Goal: Task Accomplishment & Management: Use online tool/utility

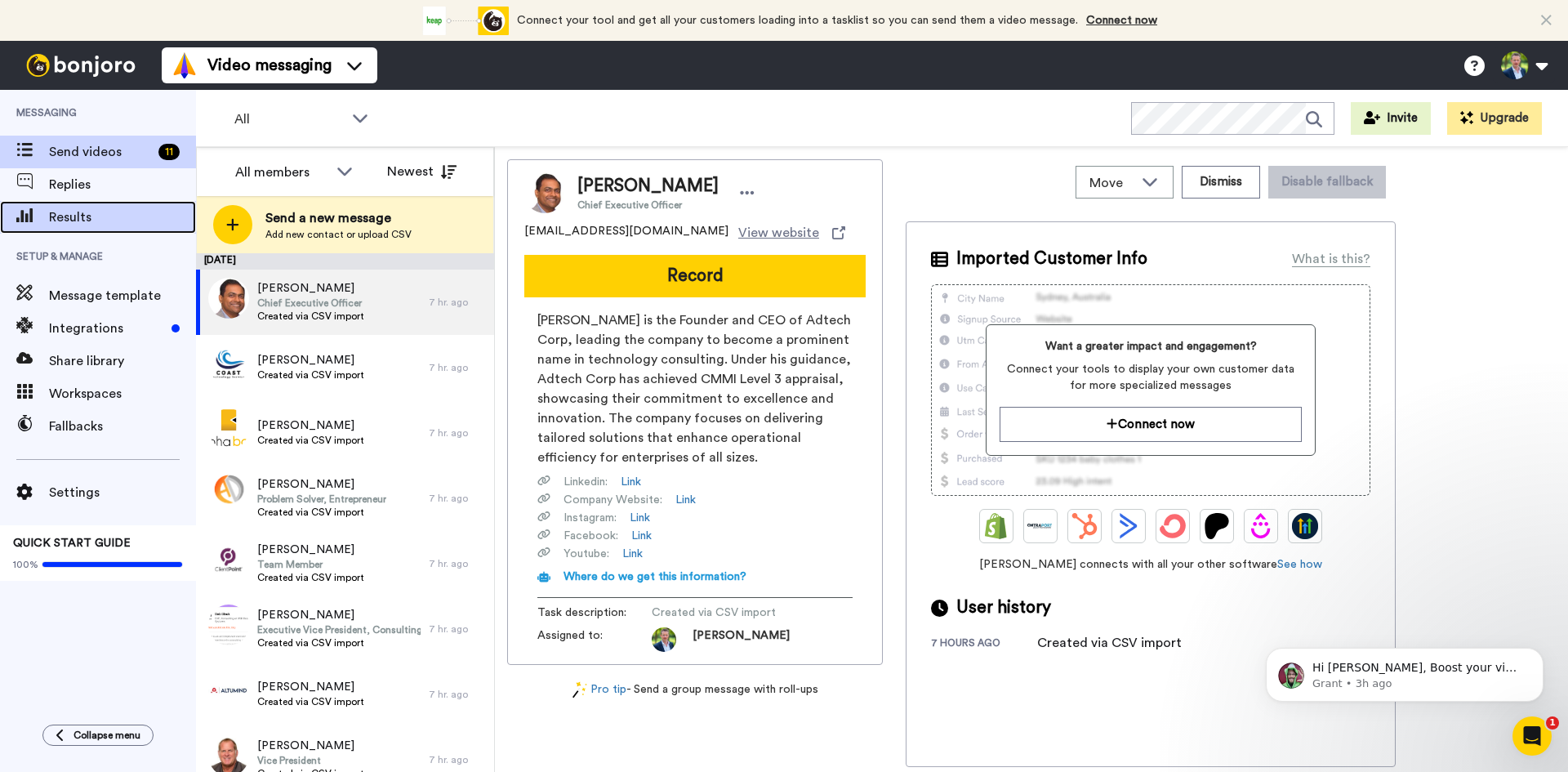
click at [64, 215] on span "Results" at bounding box center [122, 217] width 147 height 20
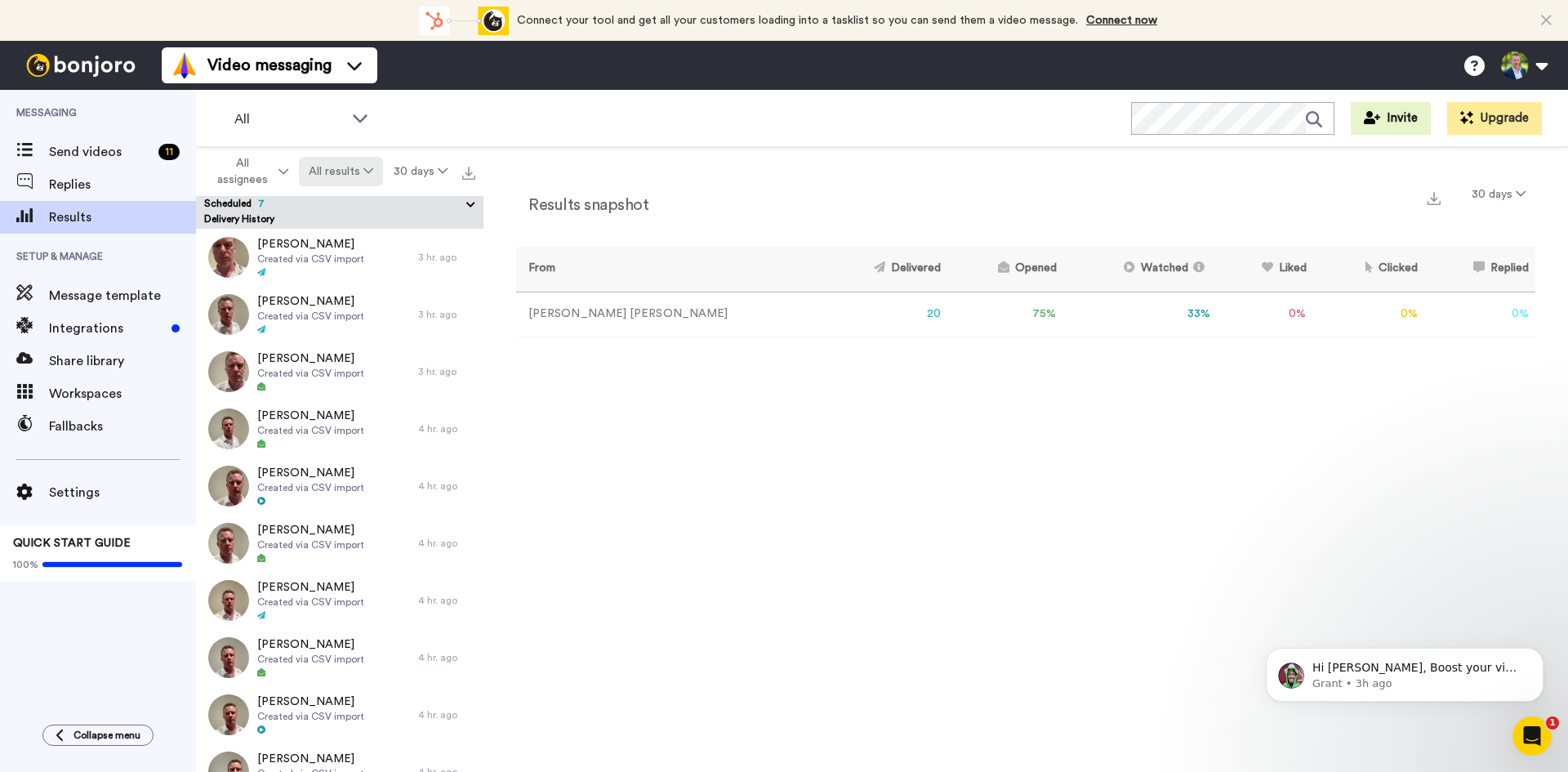
click at [364, 168] on icon at bounding box center [369, 171] width 10 height 11
click at [327, 295] on div "Watched" at bounding box center [343, 293] width 76 height 18
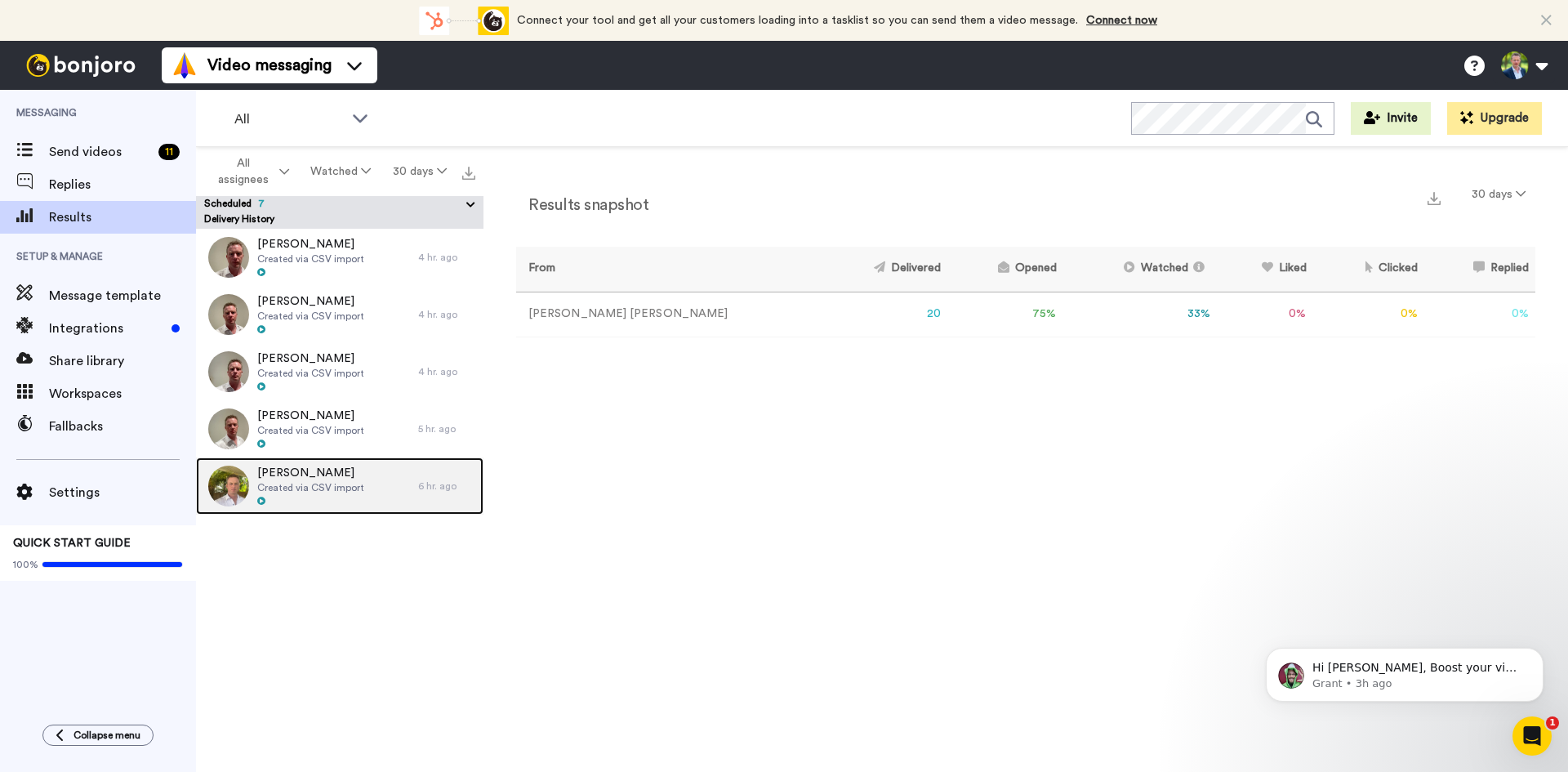
click at [299, 489] on span "Created via CSV import" at bounding box center [310, 487] width 107 height 13
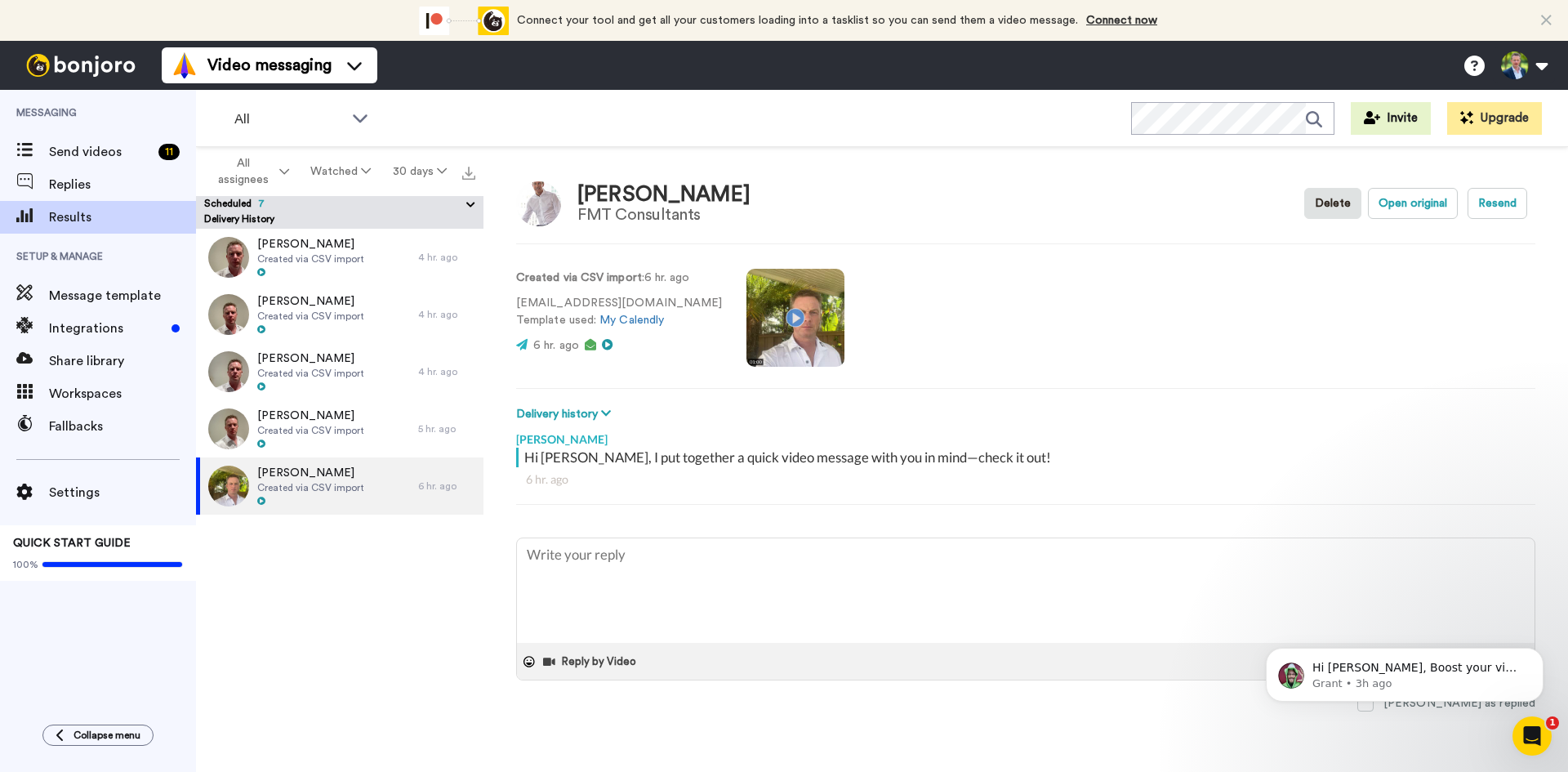
click at [767, 320] on video at bounding box center [795, 318] width 98 height 98
click at [1335, 674] on p "Hi Frank, Boost your view rates with automatic re-sends of unviewed messages! W…" at bounding box center [1418, 668] width 211 height 16
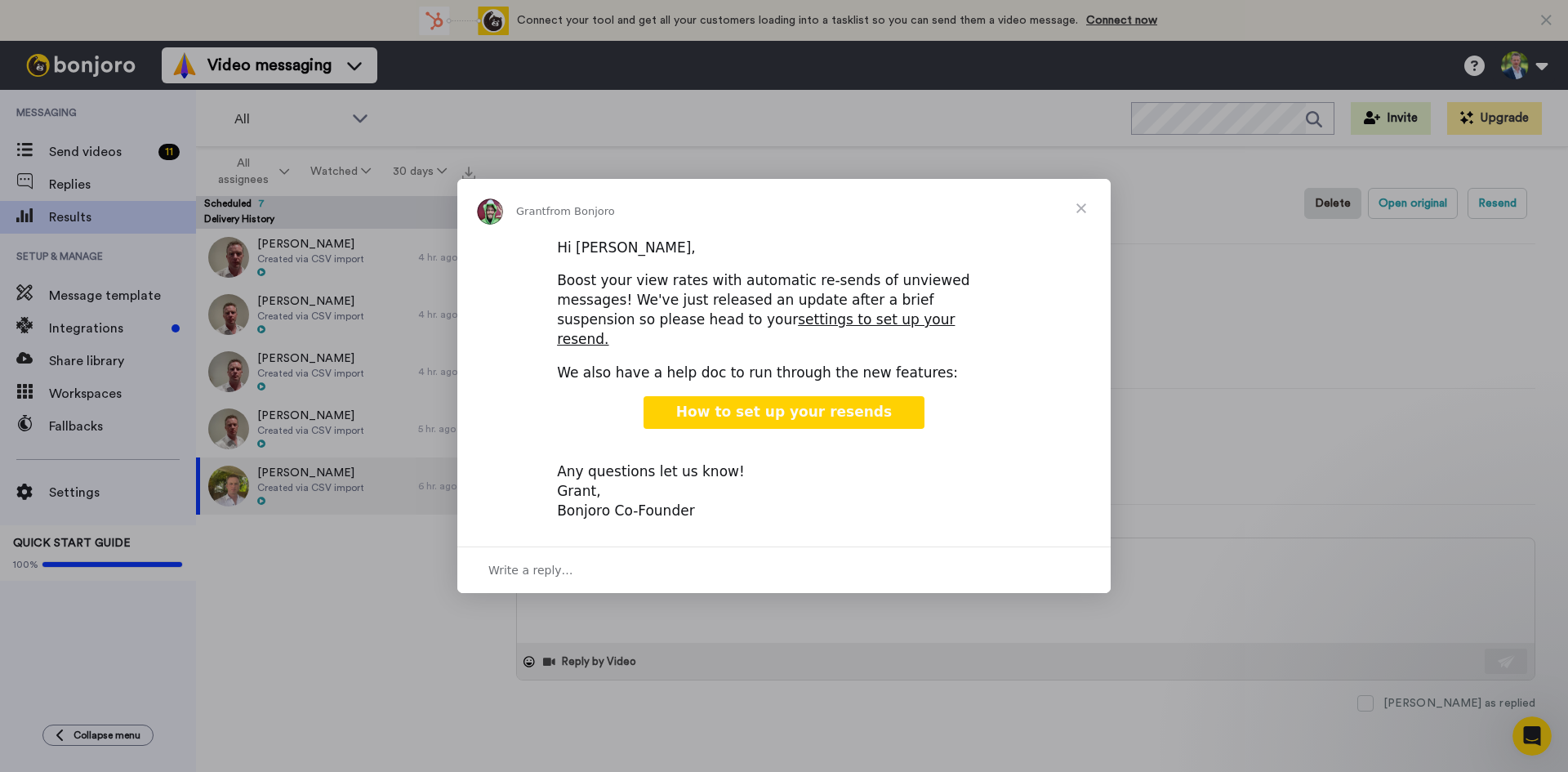
click at [1077, 211] on span "Close" at bounding box center [1081, 208] width 59 height 59
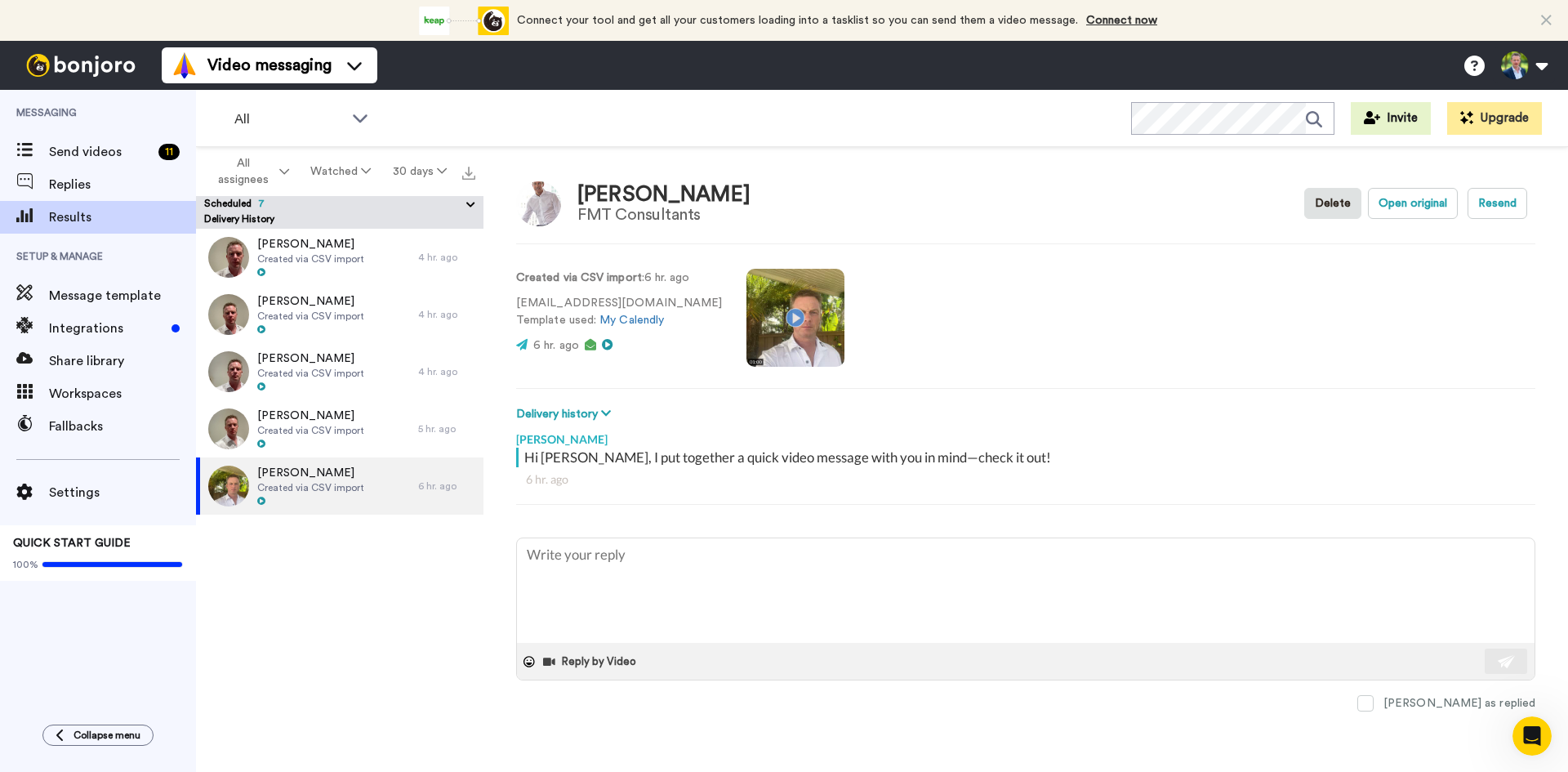
click at [746, 323] on video at bounding box center [795, 318] width 98 height 98
click at [1527, 730] on icon "Open Intercom Messenger" at bounding box center [1531, 735] width 27 height 27
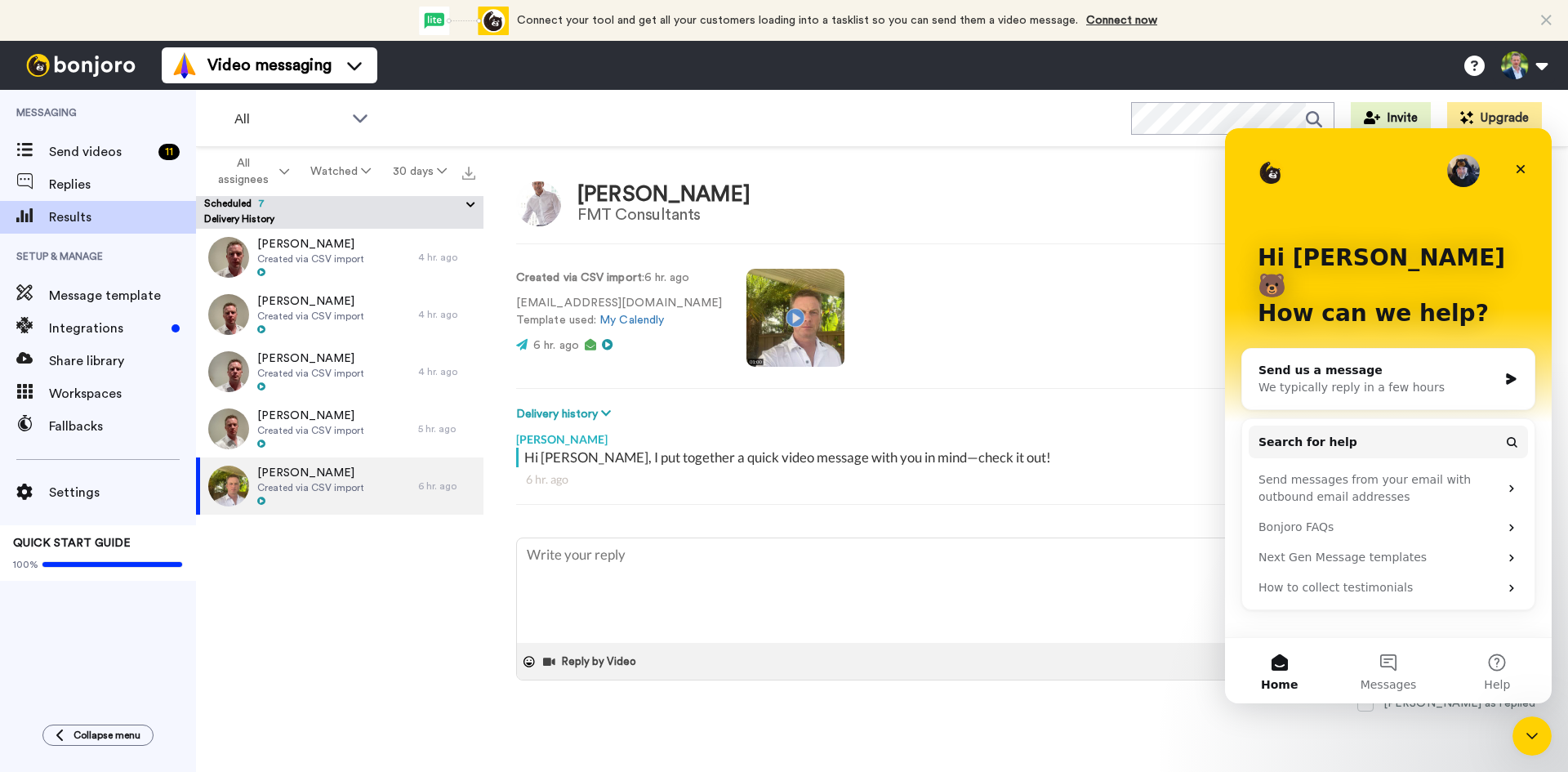
click at [1136, 427] on div "[PERSON_NAME]" at bounding box center [1026, 435] width 1019 height 25
click at [1519, 166] on icon "Close" at bounding box center [1521, 170] width 9 height 9
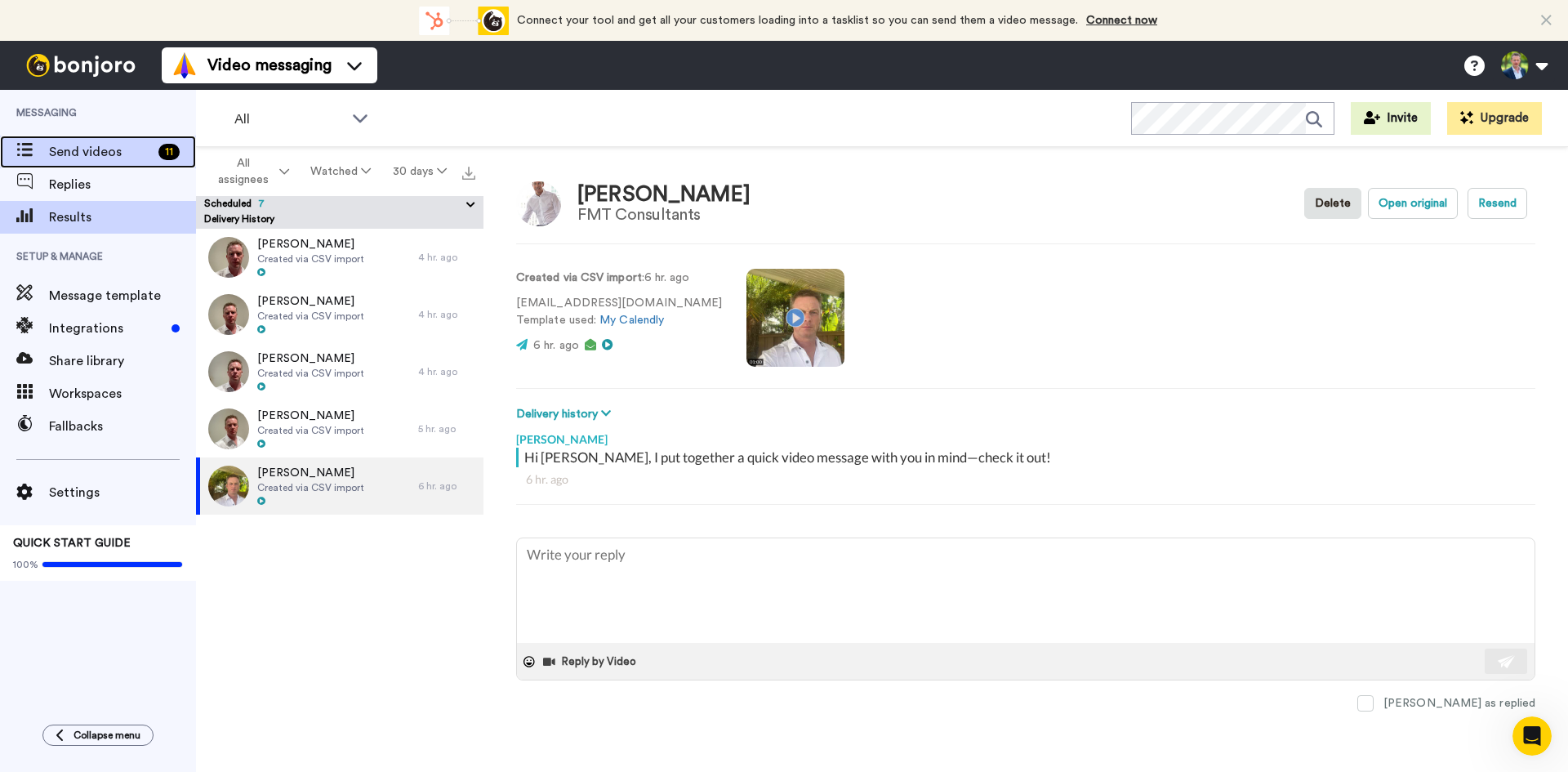
click at [76, 142] on div "Send videos 11" at bounding box center [98, 152] width 196 height 33
type textarea "x"
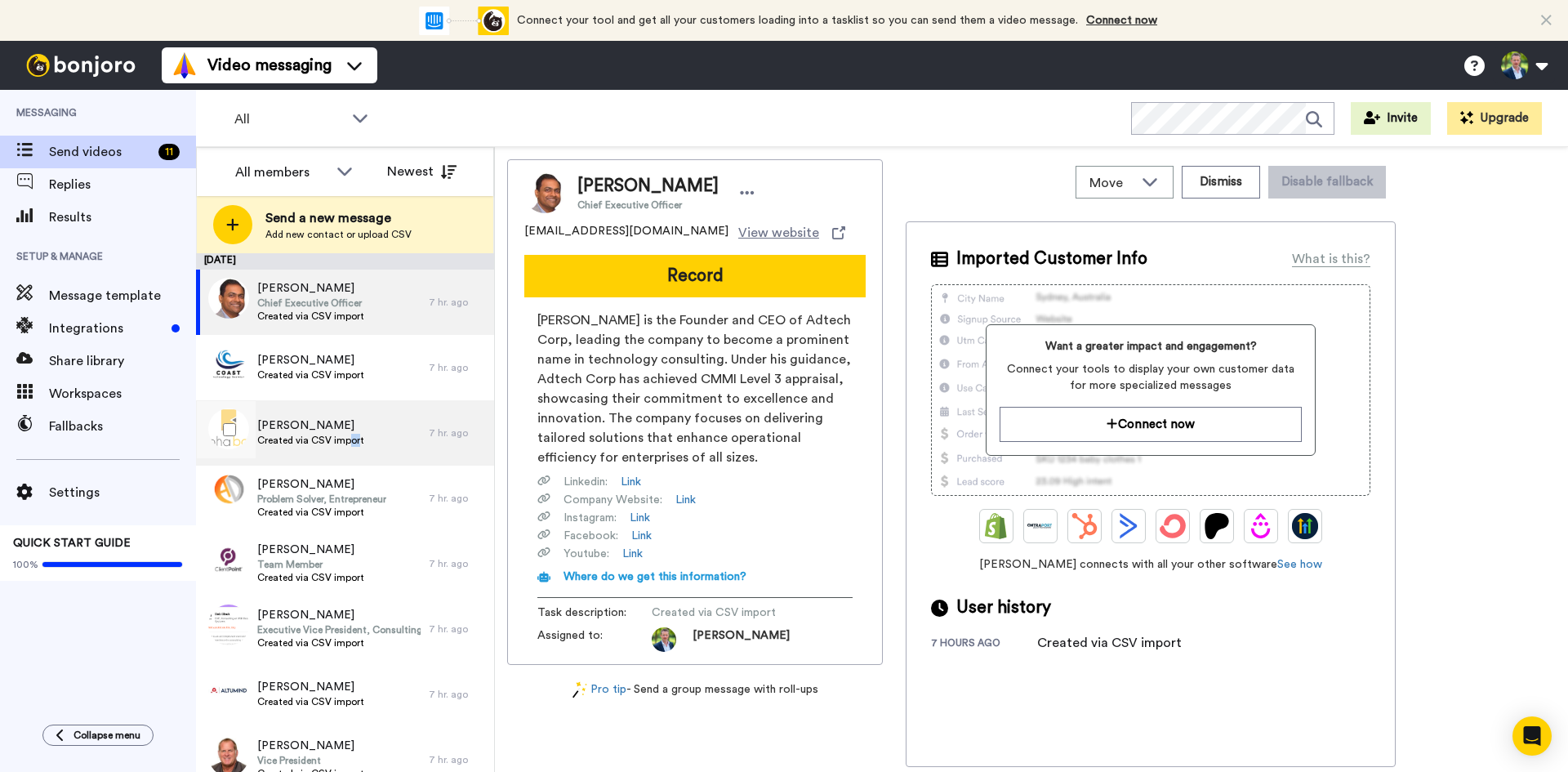
drag, startPoint x: 358, startPoint y: 439, endPoint x: 347, endPoint y: 445, distance: 12.5
click at [347, 445] on span "Created via CSV import" at bounding box center [310, 439] width 107 height 13
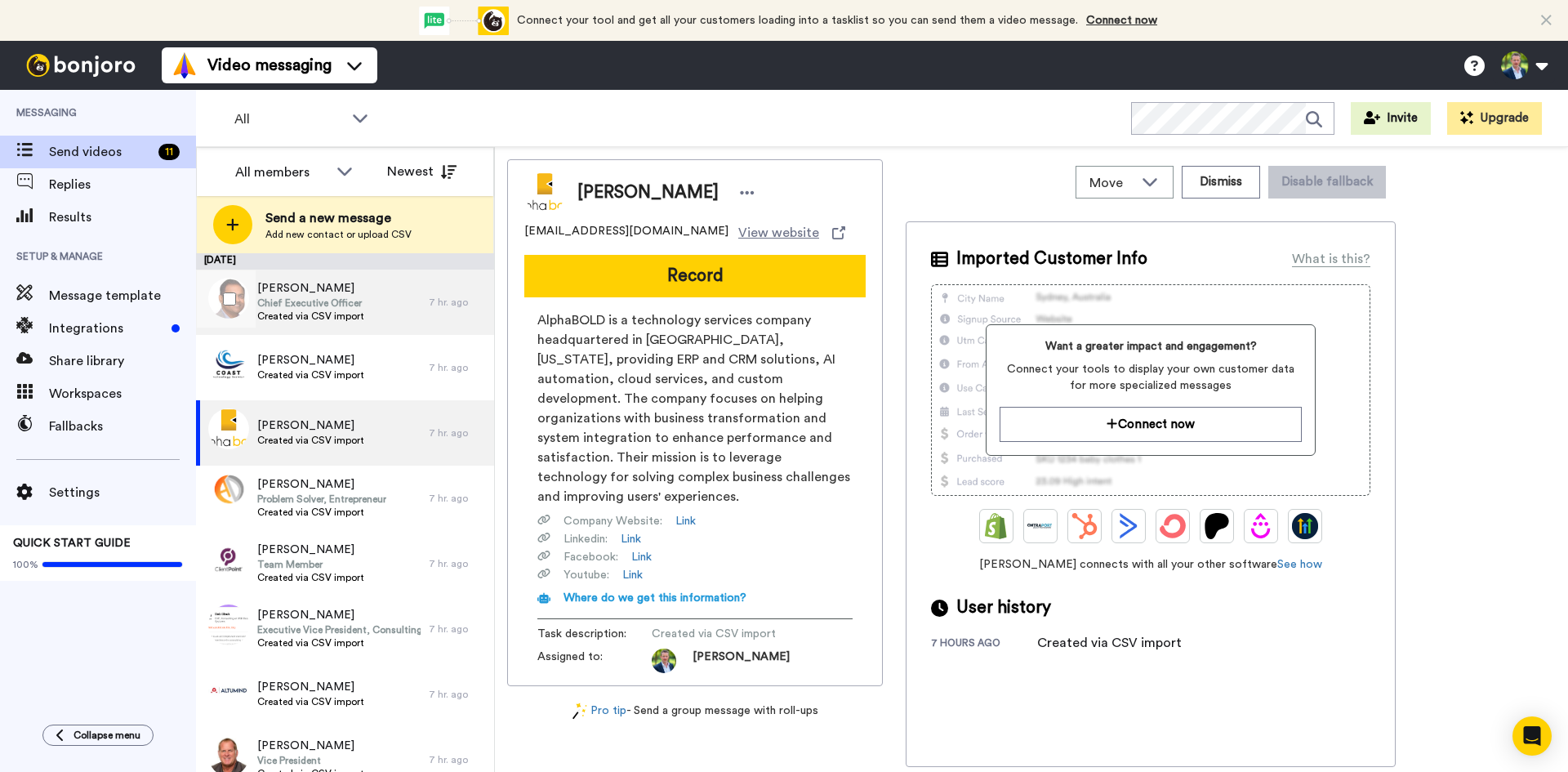
click at [320, 297] on span "Chief Executive Officer" at bounding box center [310, 303] width 107 height 13
